Goal: Task Accomplishment & Management: Complete application form

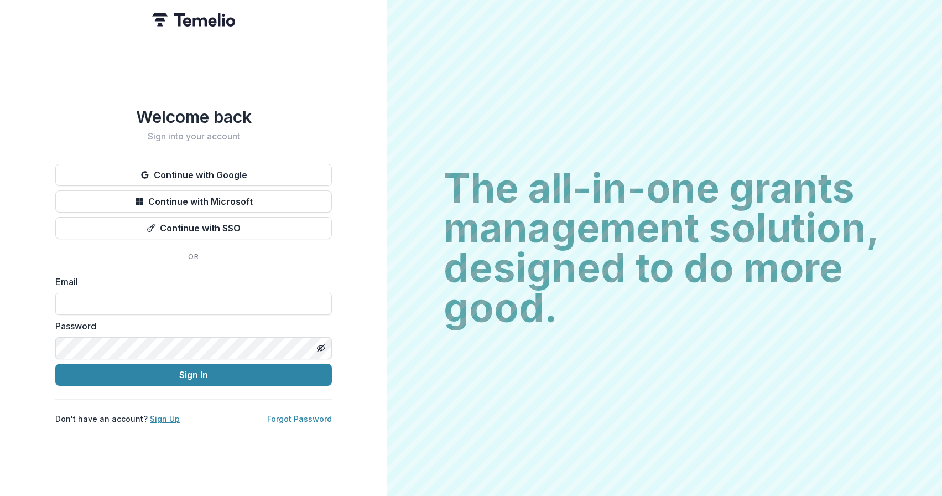
click at [160, 414] on link "Sign Up" at bounding box center [165, 418] width 30 height 9
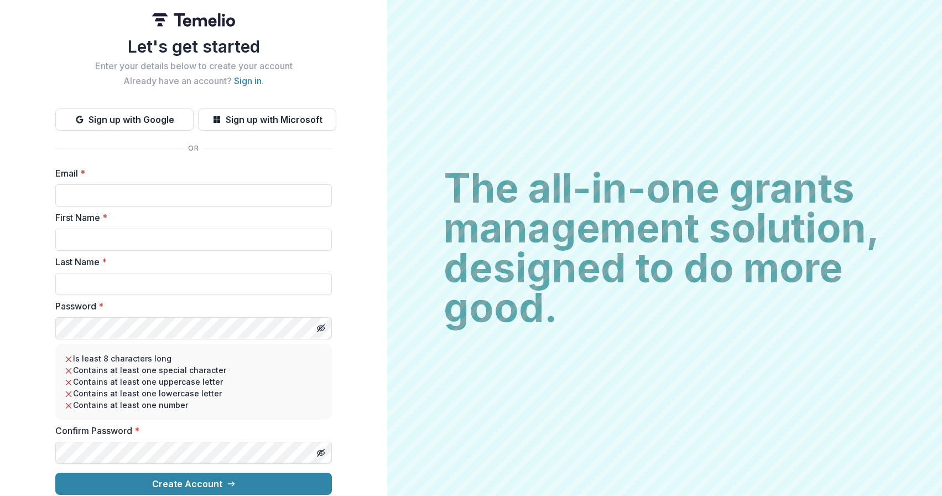
scroll to position [7, 0]
click at [110, 193] on input "Email *" at bounding box center [193, 195] width 277 height 22
type input "**********"
type input "*****"
type input "*******"
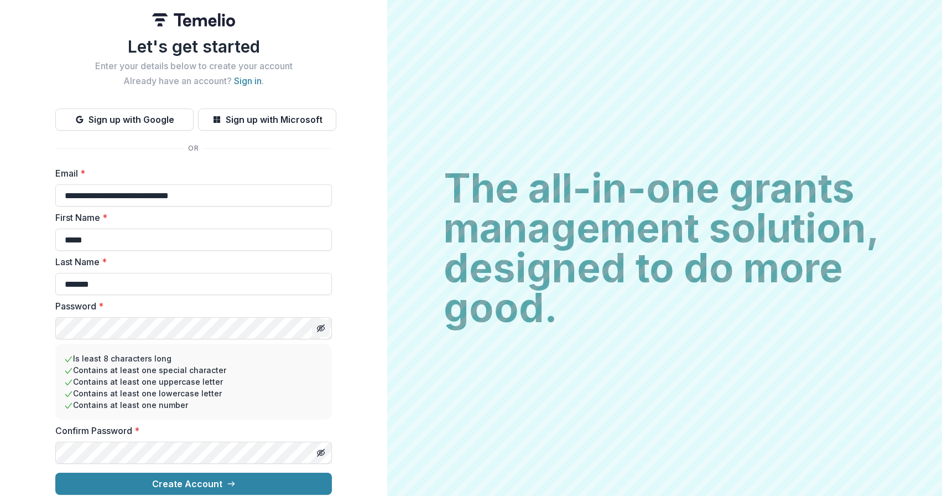
click at [320, 330] on icon "Toggle password visibility" at bounding box center [322, 329] width 4 height 4
click at [322, 448] on icon "Toggle password visibility" at bounding box center [320, 452] width 9 height 9
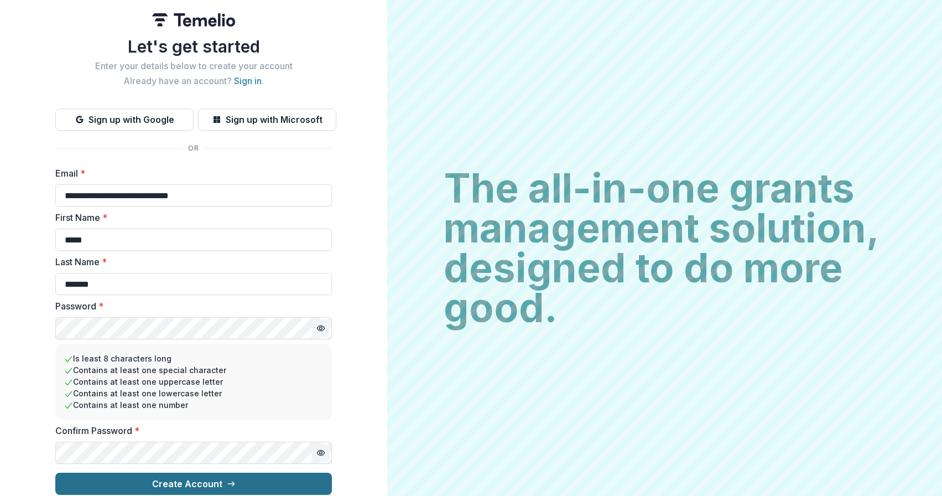
click at [222, 476] on button "Create Account" at bounding box center [193, 483] width 277 height 22
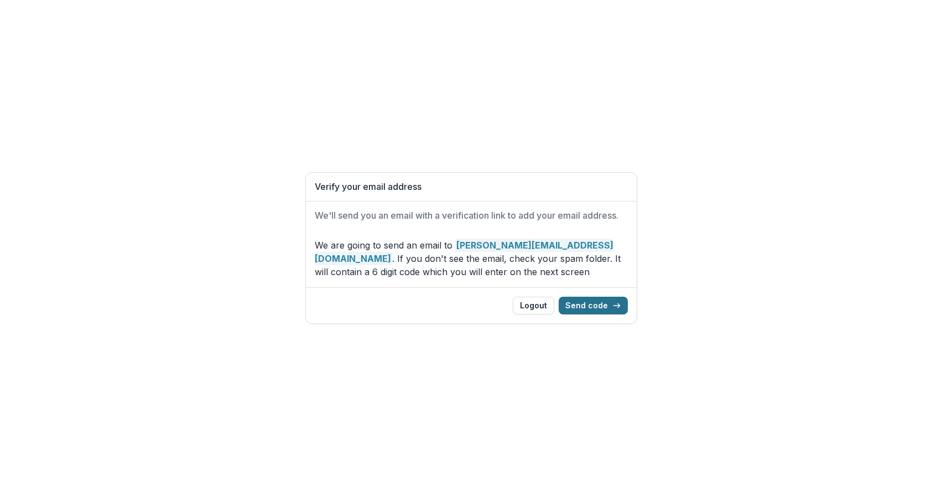
click at [590, 307] on button "Send code" at bounding box center [593, 305] width 69 height 18
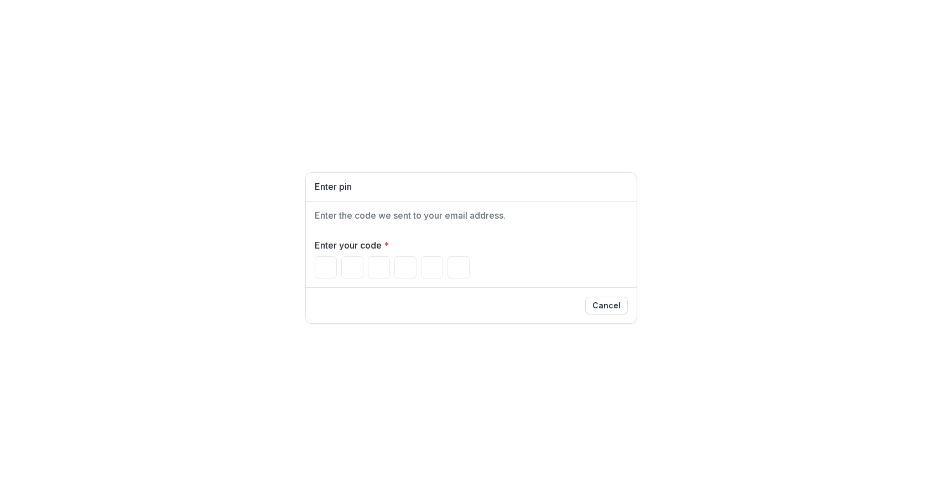
type input "*"
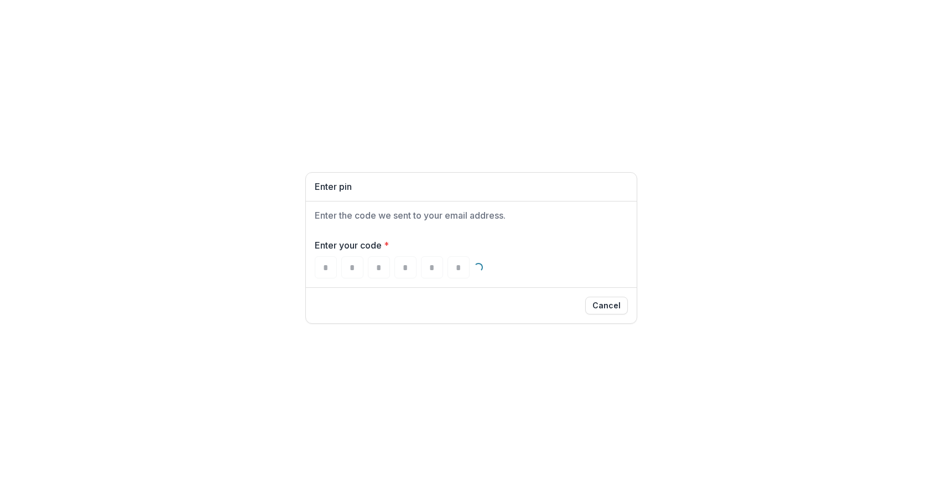
type input "*"
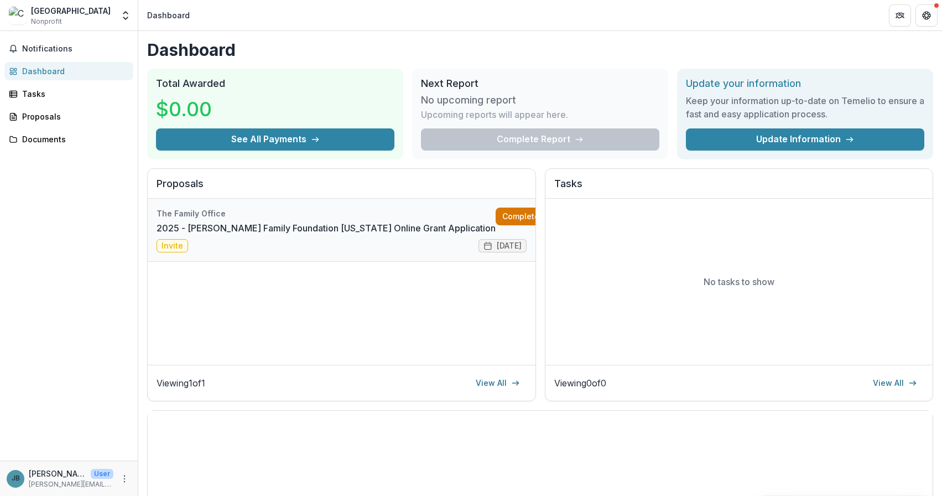
click at [496, 224] on link "Complete" at bounding box center [528, 216] width 64 height 18
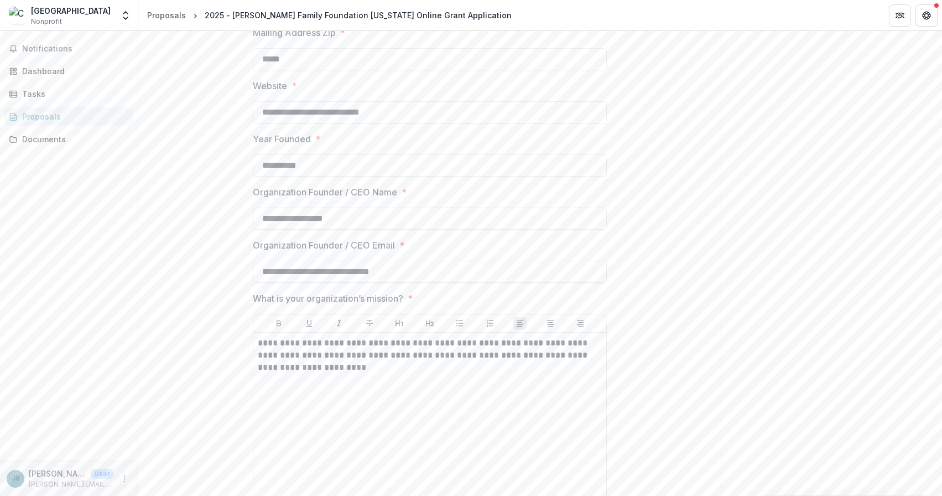
scroll to position [761, 0]
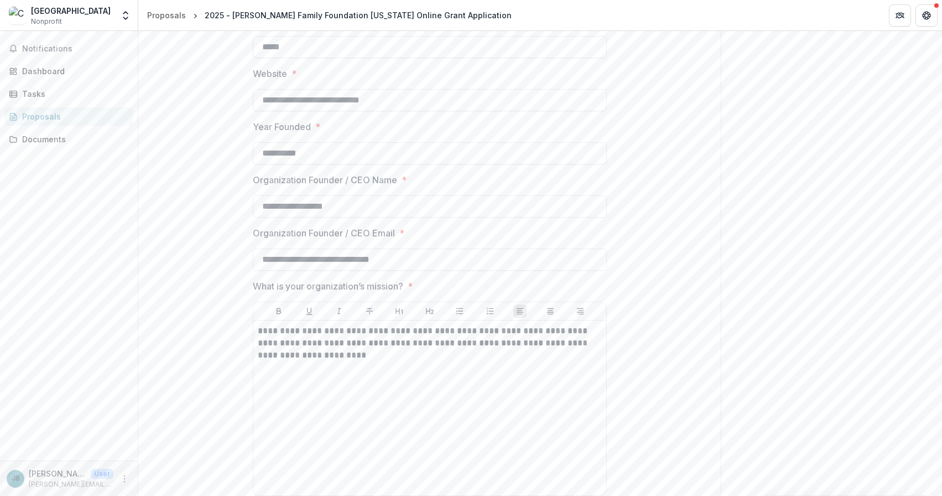
drag, startPoint x: 436, startPoint y: 101, endPoint x: 246, endPoint y: 100, distance: 190.3
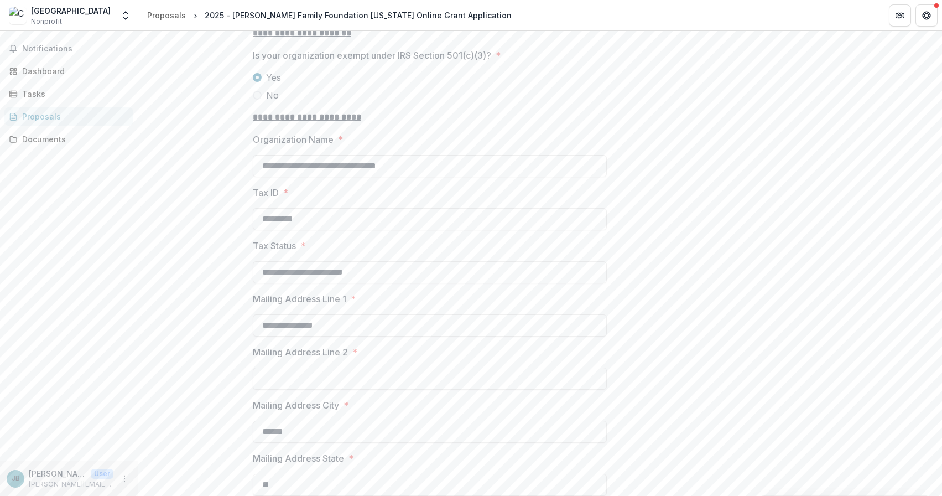
scroll to position [0, 0]
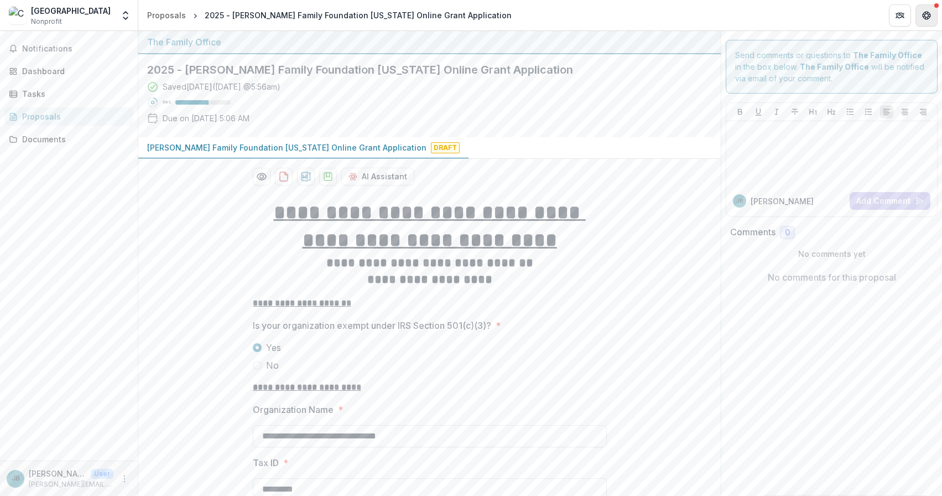
click at [927, 12] on icon "Get Help" at bounding box center [926, 15] width 9 height 9
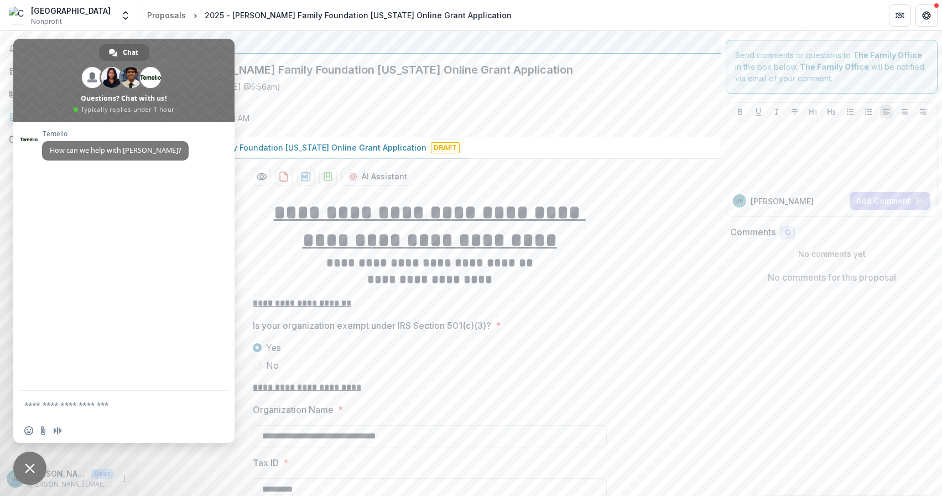
click at [758, 18] on header "Proposals 2025 - [PERSON_NAME] Family Foundation [US_STATE] Online Grant Applic…" at bounding box center [540, 15] width 804 height 30
click at [264, 43] on div "The Family Office" at bounding box center [429, 41] width 565 height 13
click at [19, 471] on span "Close chat" at bounding box center [29, 467] width 33 height 33
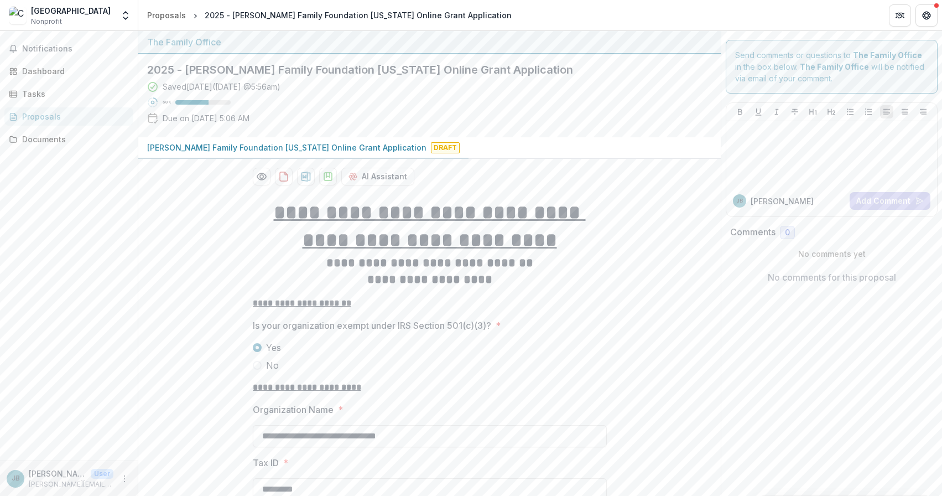
click at [60, 480] on p "[PERSON_NAME][EMAIL_ADDRESS][DOMAIN_NAME]" at bounding box center [71, 484] width 85 height 10
click at [69, 472] on p "[PERSON_NAME]" at bounding box center [58, 473] width 58 height 12
click at [158, 15] on div "Proposals" at bounding box center [166, 15] width 39 height 12
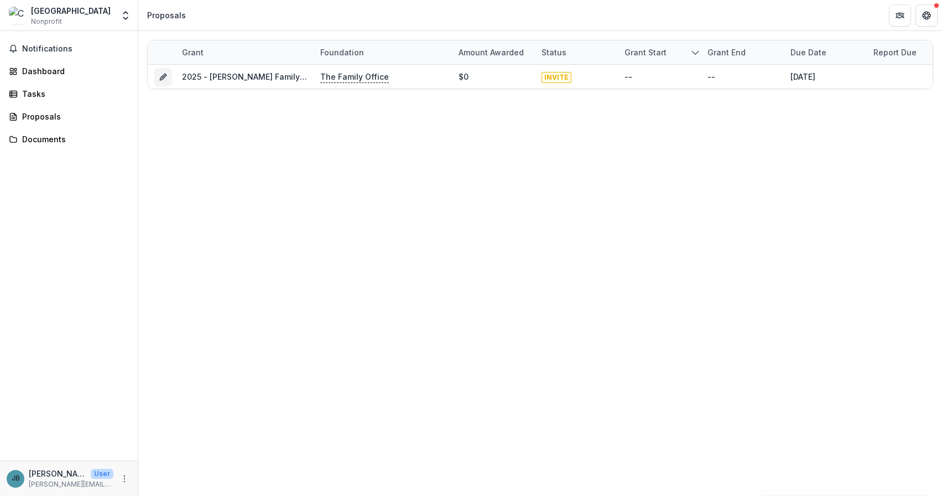
click at [79, 19] on div "[GEOGRAPHIC_DATA] Nonprofit" at bounding box center [71, 16] width 80 height 22
click at [86, 14] on div "[GEOGRAPHIC_DATA]" at bounding box center [71, 11] width 80 height 12
click at [130, 19] on icon "Open entity switcher" at bounding box center [125, 15] width 11 height 11
click at [55, 303] on div "Notifications Dashboard Tasks Proposals Documents" at bounding box center [69, 245] width 138 height 429
click at [126, 480] on icon "More" at bounding box center [124, 478] width 9 height 9
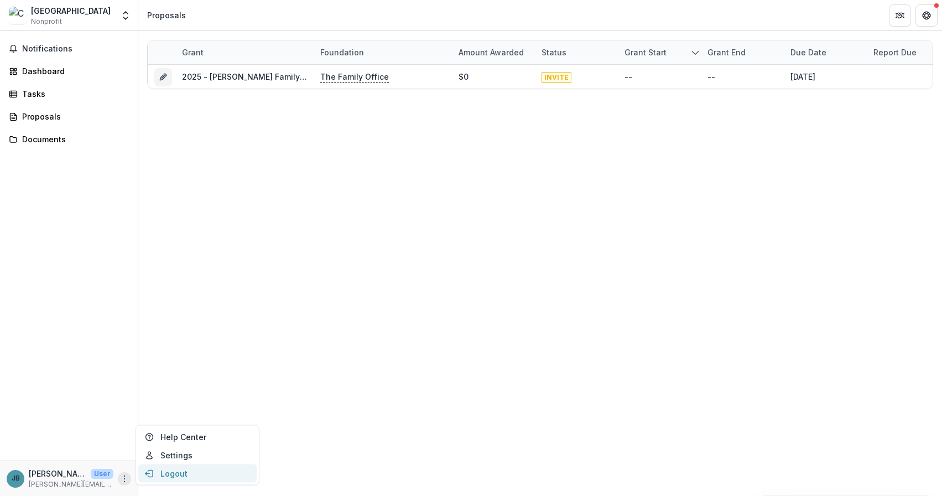
click at [172, 476] on button "Logout" at bounding box center [197, 473] width 118 height 18
